Goal: Task Accomplishment & Management: Manage account settings

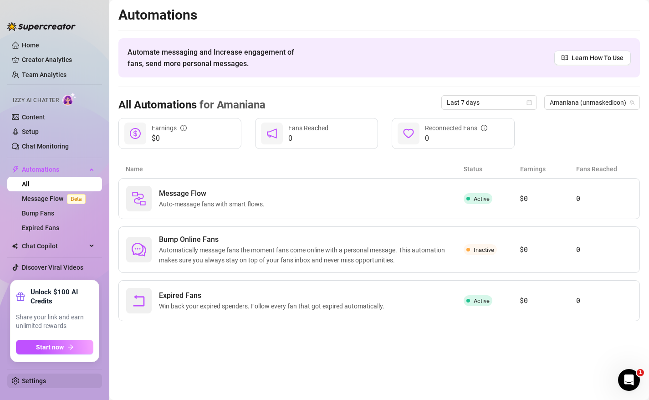
click at [36, 384] on link "Settings" at bounding box center [34, 380] width 24 height 7
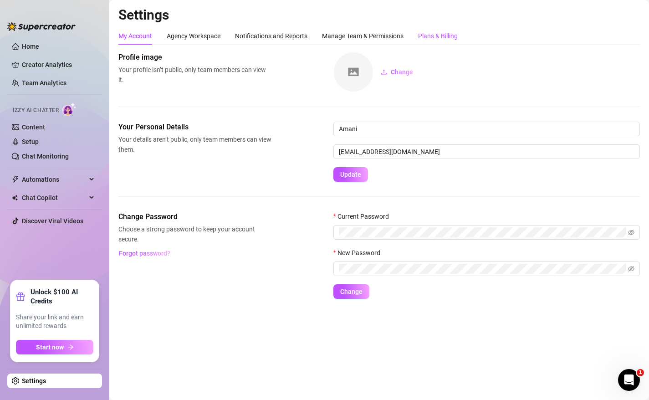
click at [430, 32] on div "Plans & Billing" at bounding box center [438, 36] width 40 height 10
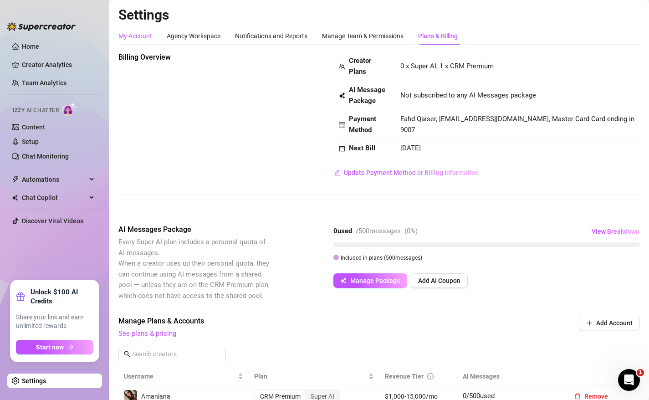
click at [145, 33] on div "My Account" at bounding box center [135, 36] width 34 height 10
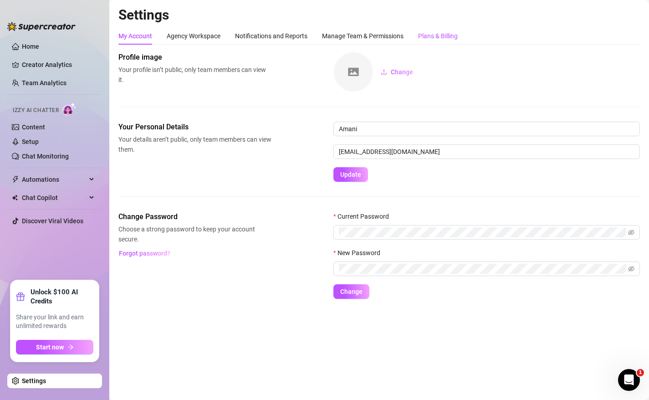
click at [428, 34] on div "Plans & Billing" at bounding box center [438, 36] width 40 height 10
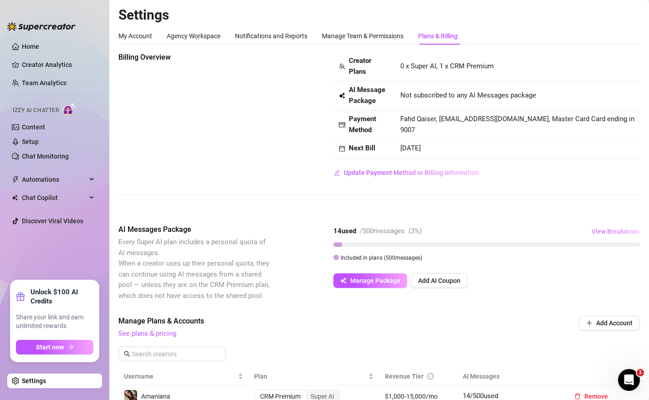
click at [614, 228] on span "View Breakdown" at bounding box center [615, 231] width 48 height 7
click at [598, 211] on div "Billing Overview Creator Plans 0 x Super AI, 1 x CRM Premium AI Message Package…" at bounding box center [378, 340] width 521 height 577
